Goal: Task Accomplishment & Management: Manage account settings

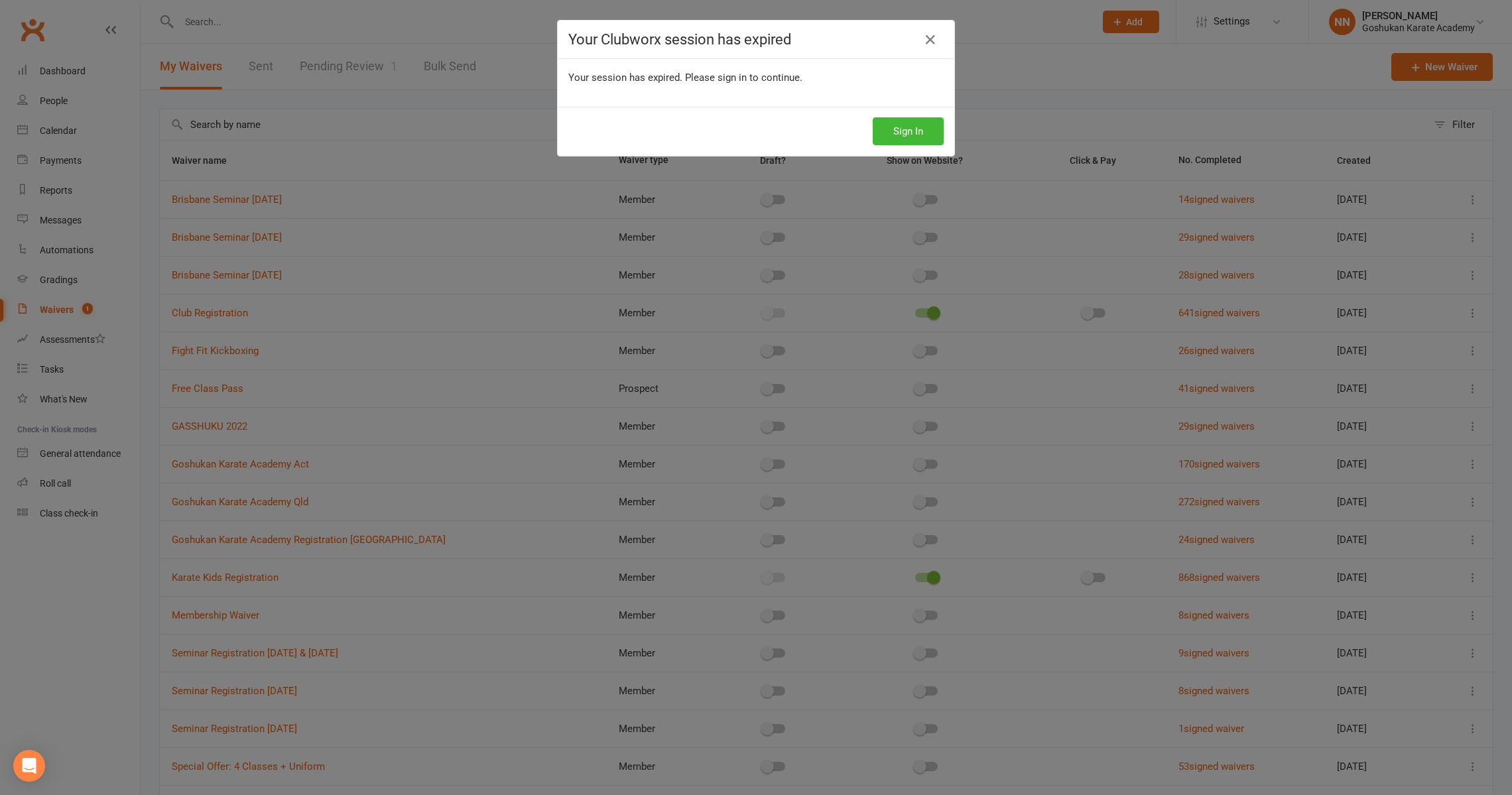
select select "100"
click at [907, 140] on button "Sign In" at bounding box center [907, 131] width 71 height 28
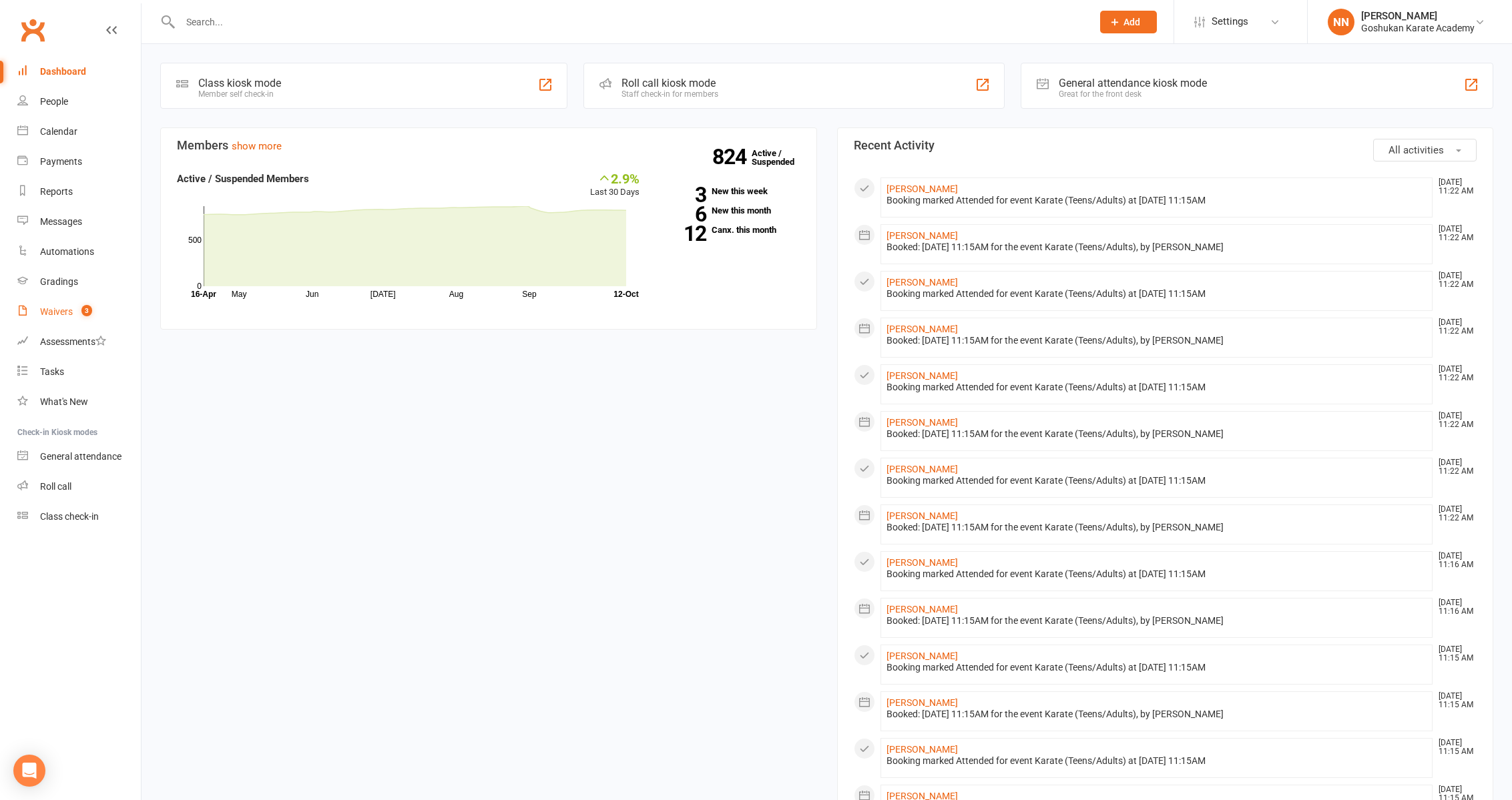
click at [55, 314] on div "Waivers" at bounding box center [56, 311] width 33 height 11
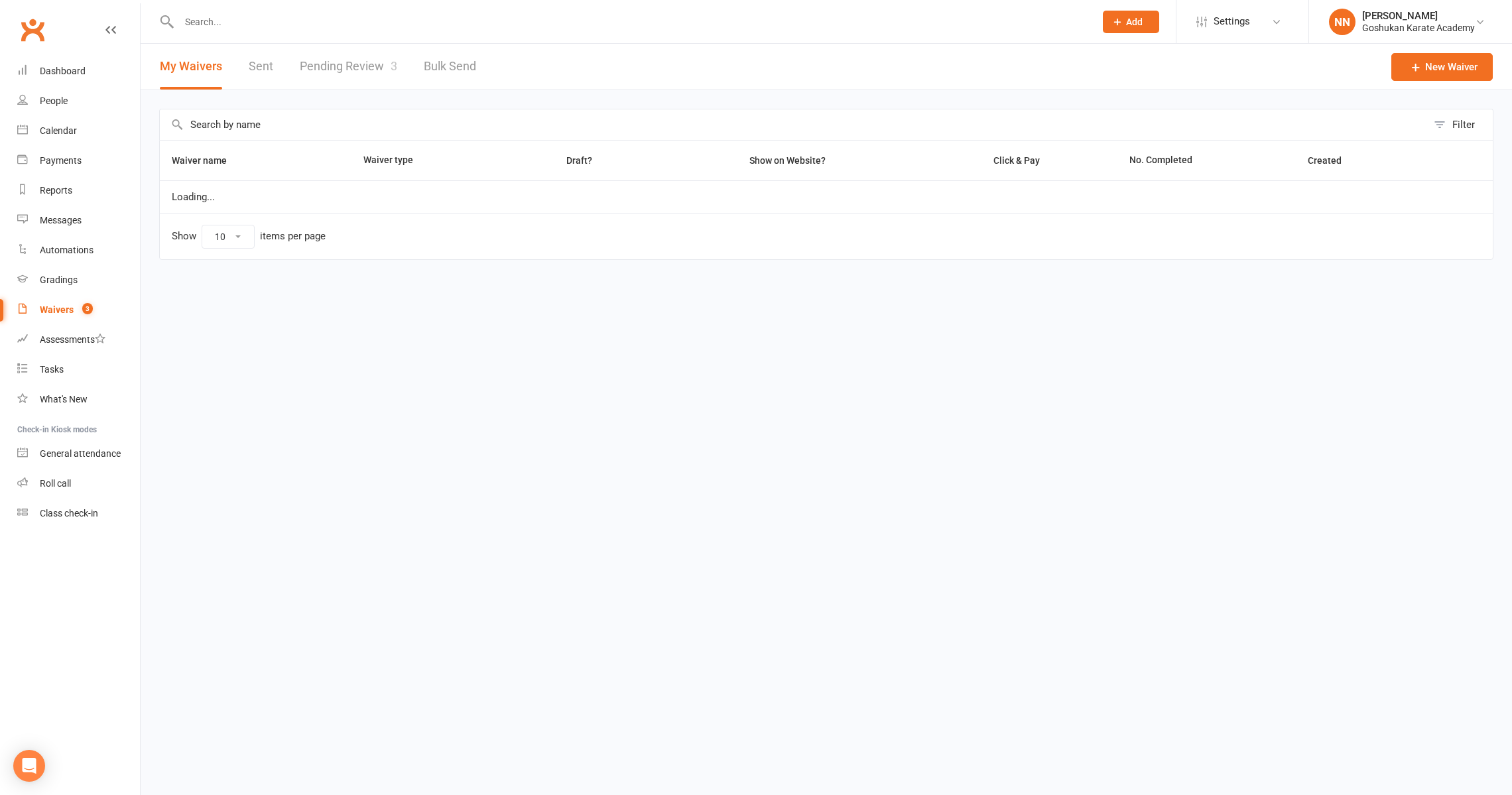
select select "100"
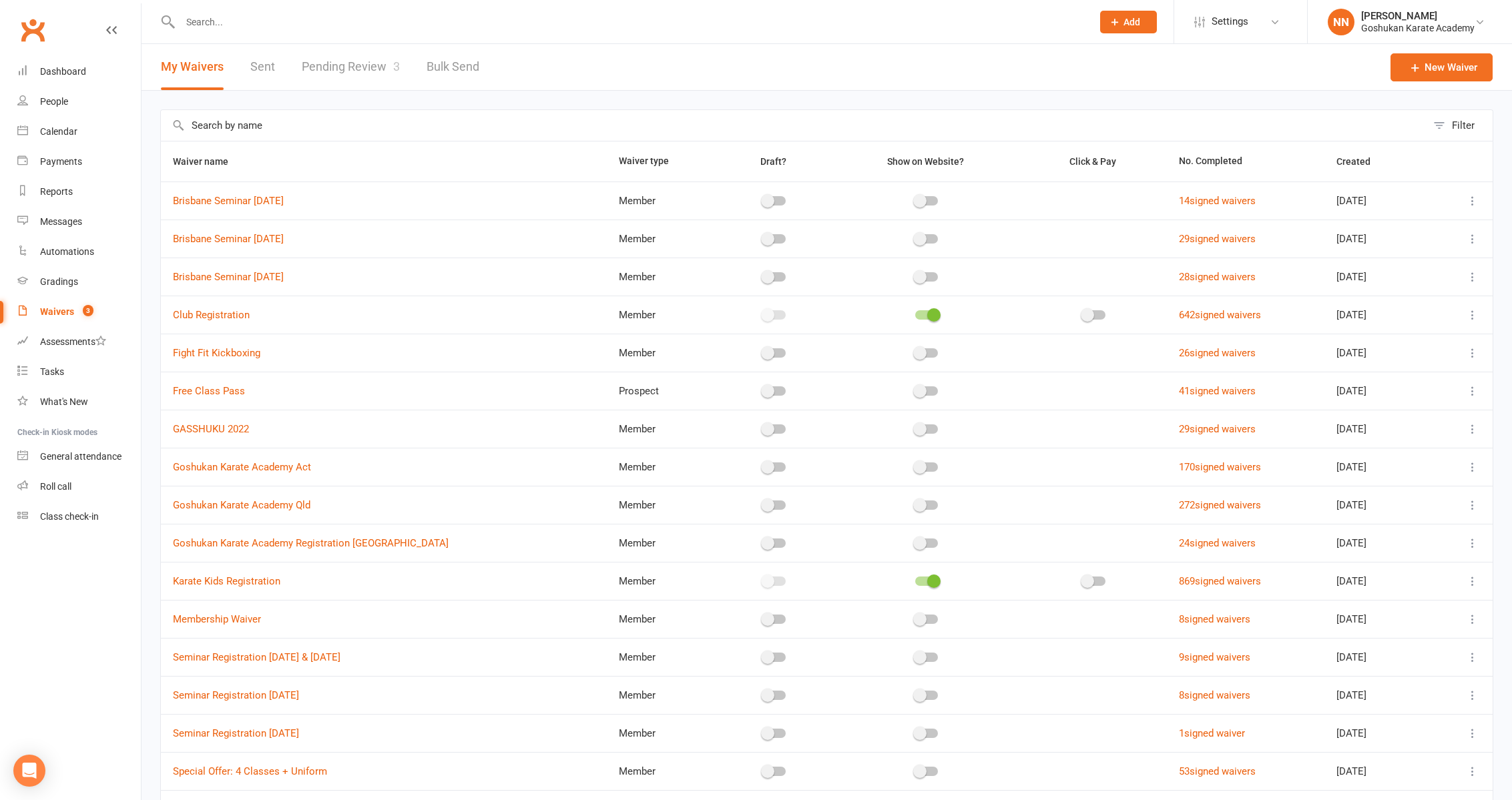
click at [326, 66] on link "Pending Review 3" at bounding box center [351, 67] width 98 height 46
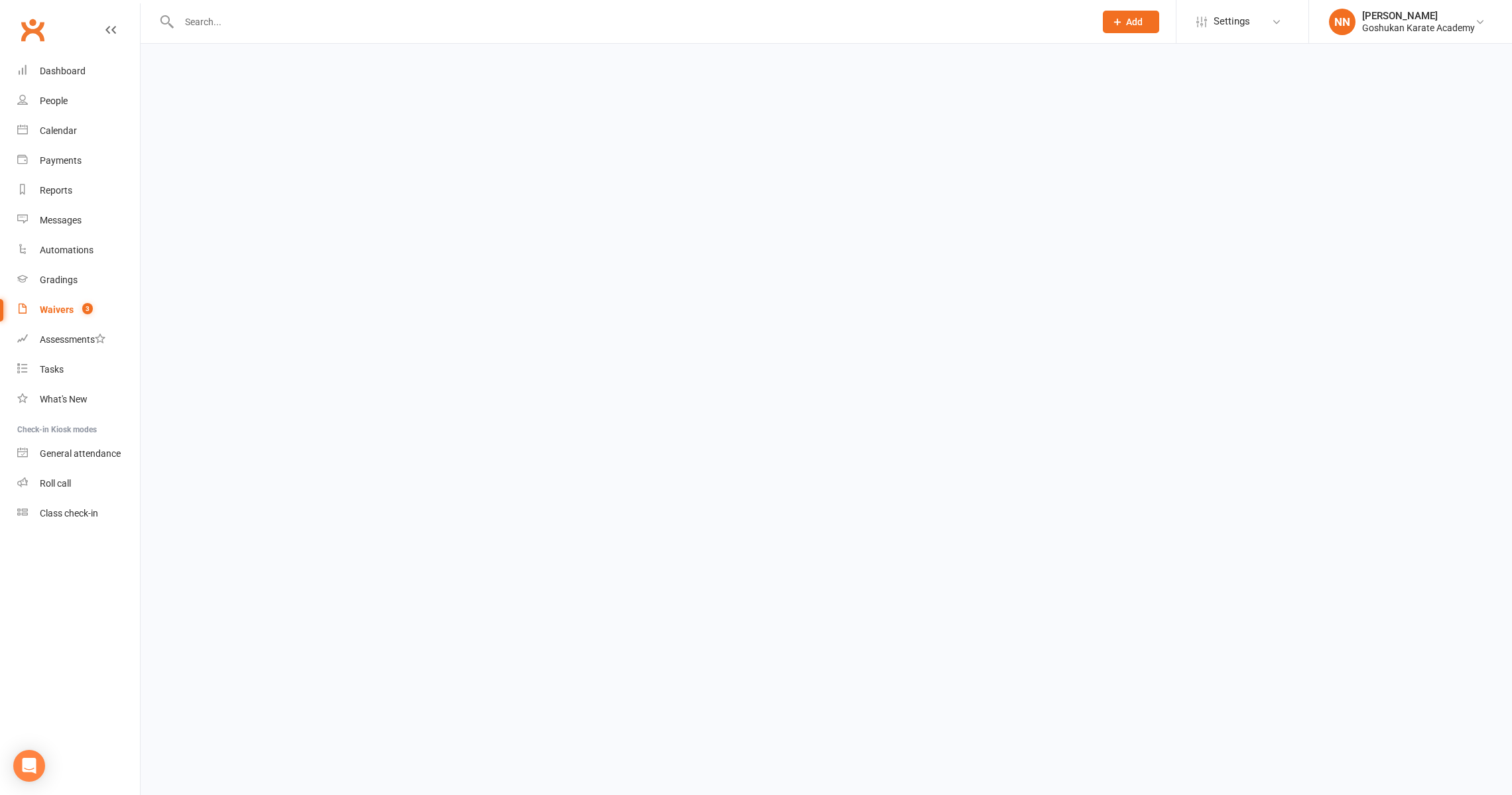
select select "100"
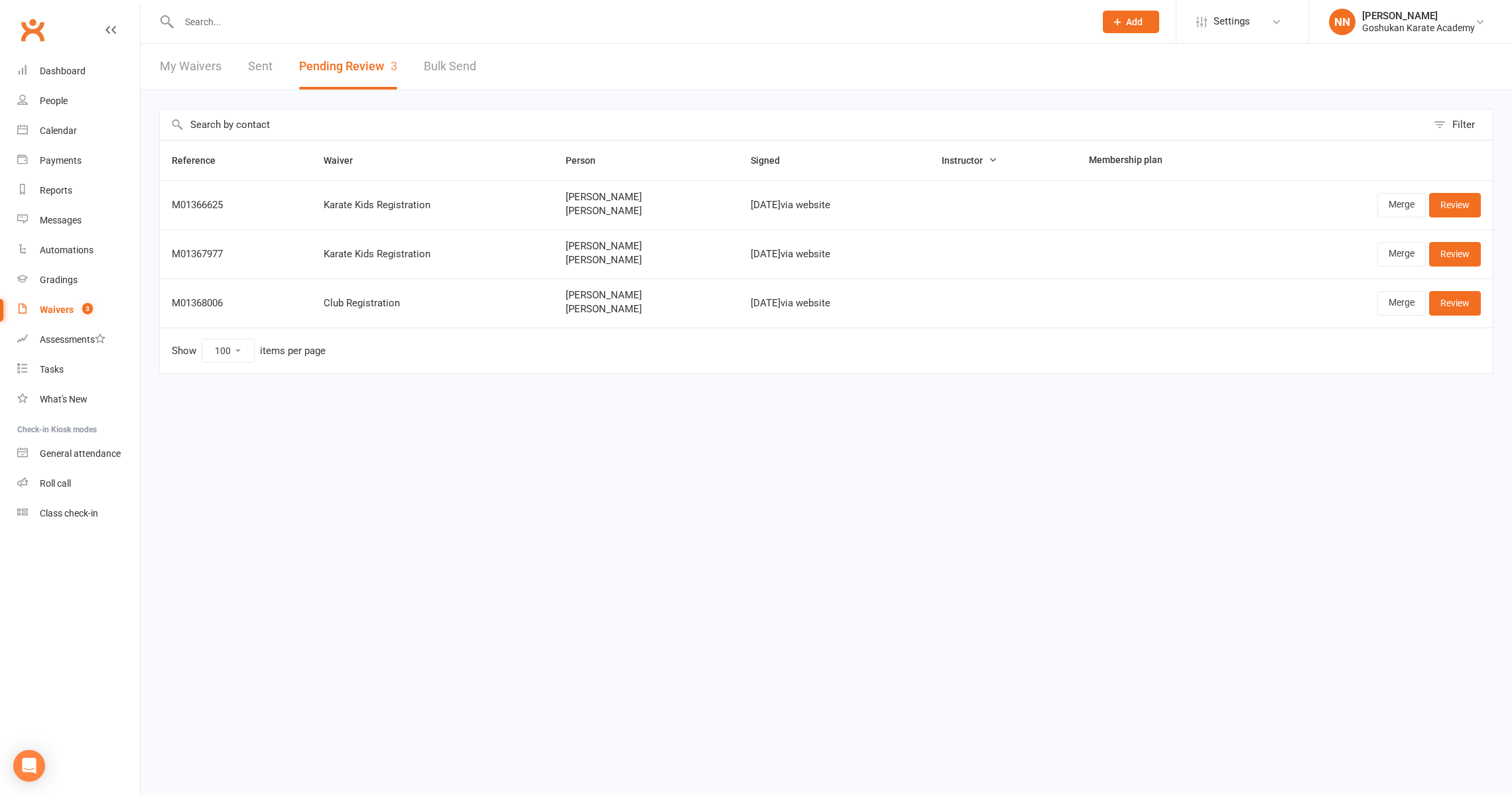
click at [334, 61] on button "Pending Review 3" at bounding box center [348, 66] width 98 height 46
